Goal: Task Accomplishment & Management: Check status

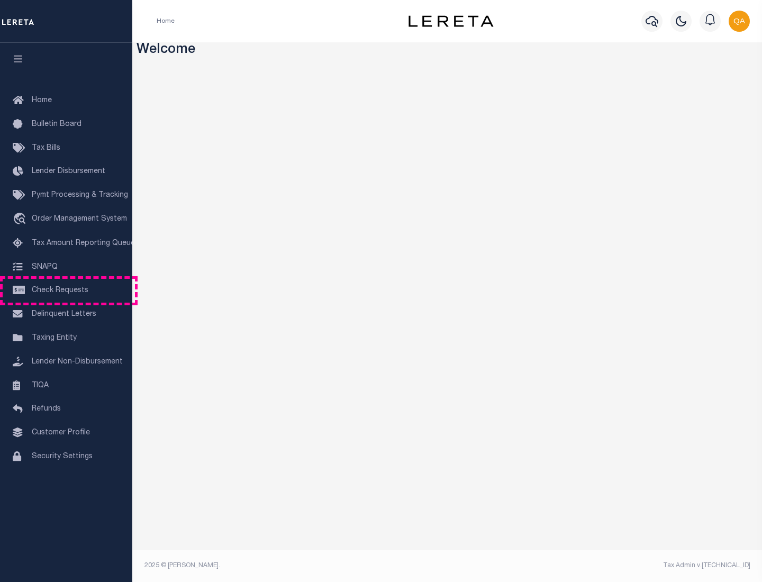
click at [66, 290] on span "Check Requests" at bounding box center [60, 290] width 57 height 7
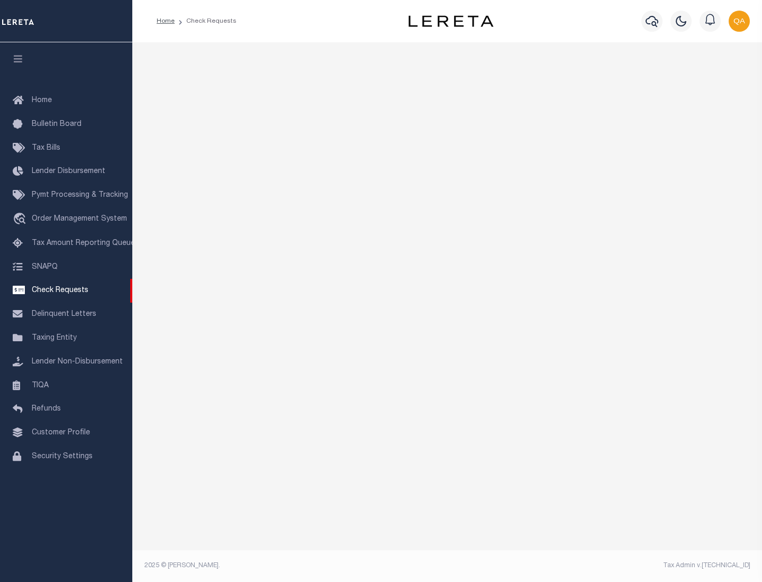
select select "50"
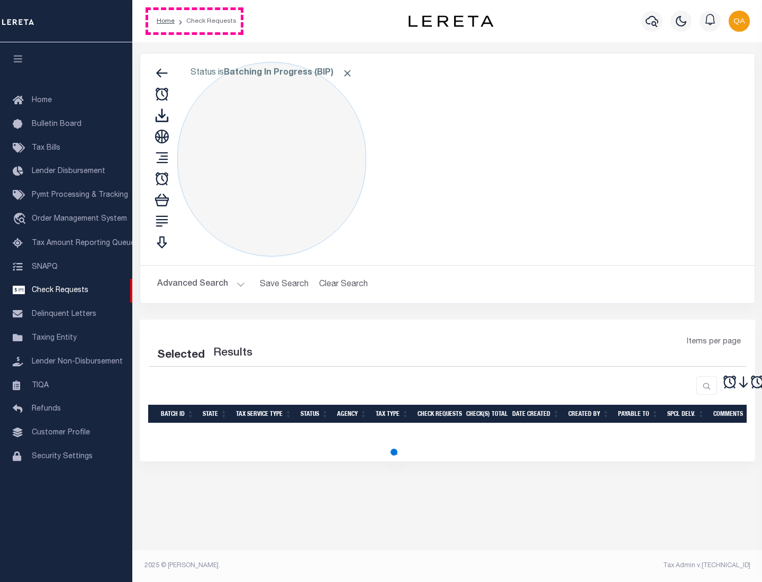
select select "50"
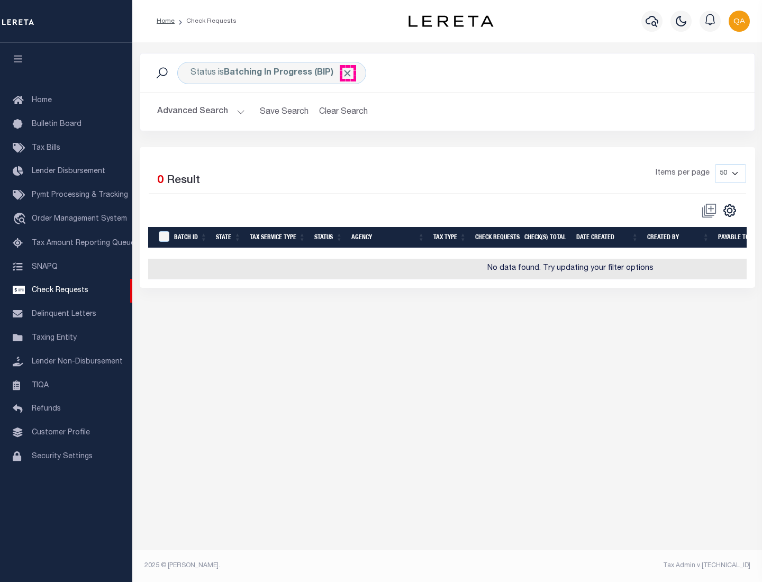
click at [347, 73] on span "Click to Remove" at bounding box center [347, 73] width 11 height 11
